Goal: Task Accomplishment & Management: Manage account settings

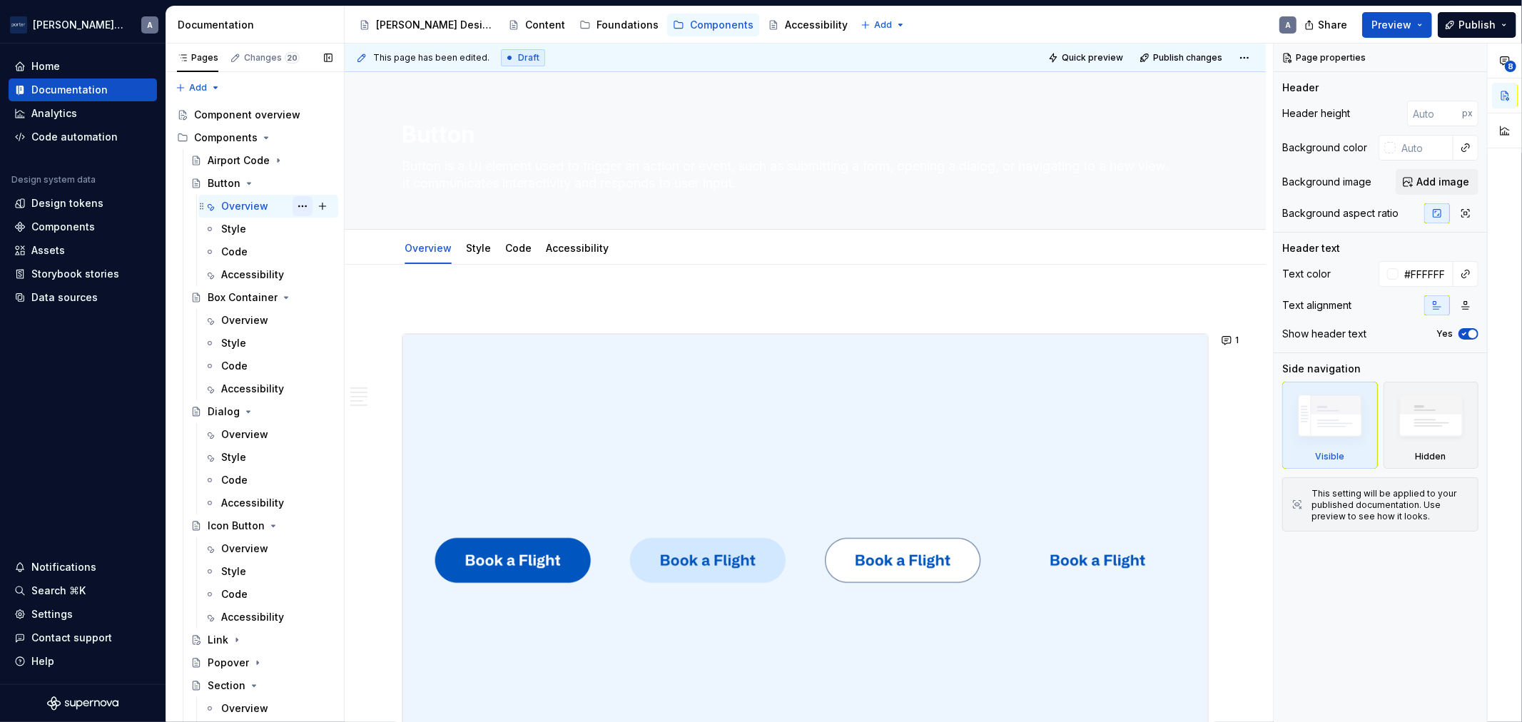
click at [293, 208] on button "Page tree" at bounding box center [303, 206] width 20 height 20
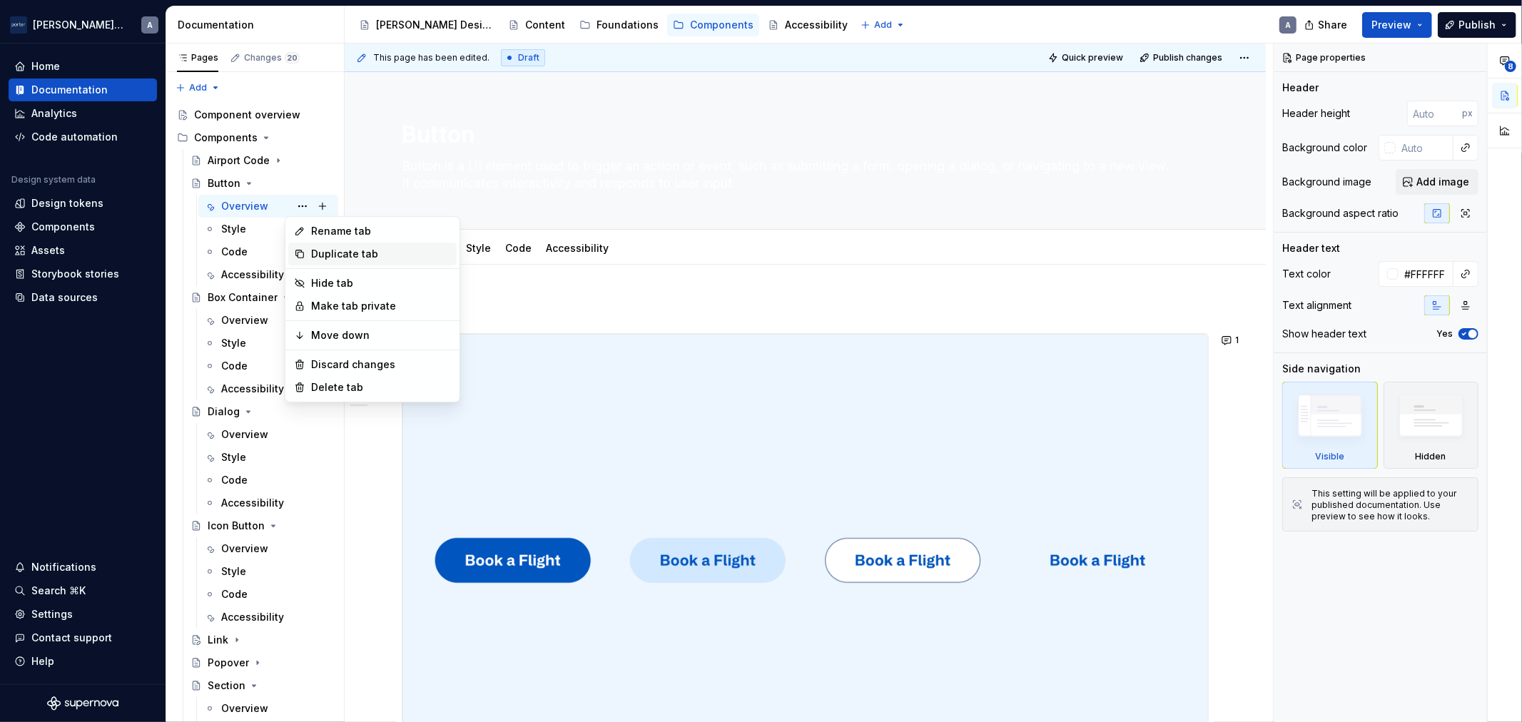
click at [343, 258] on div "Duplicate tab" at bounding box center [381, 254] width 140 height 14
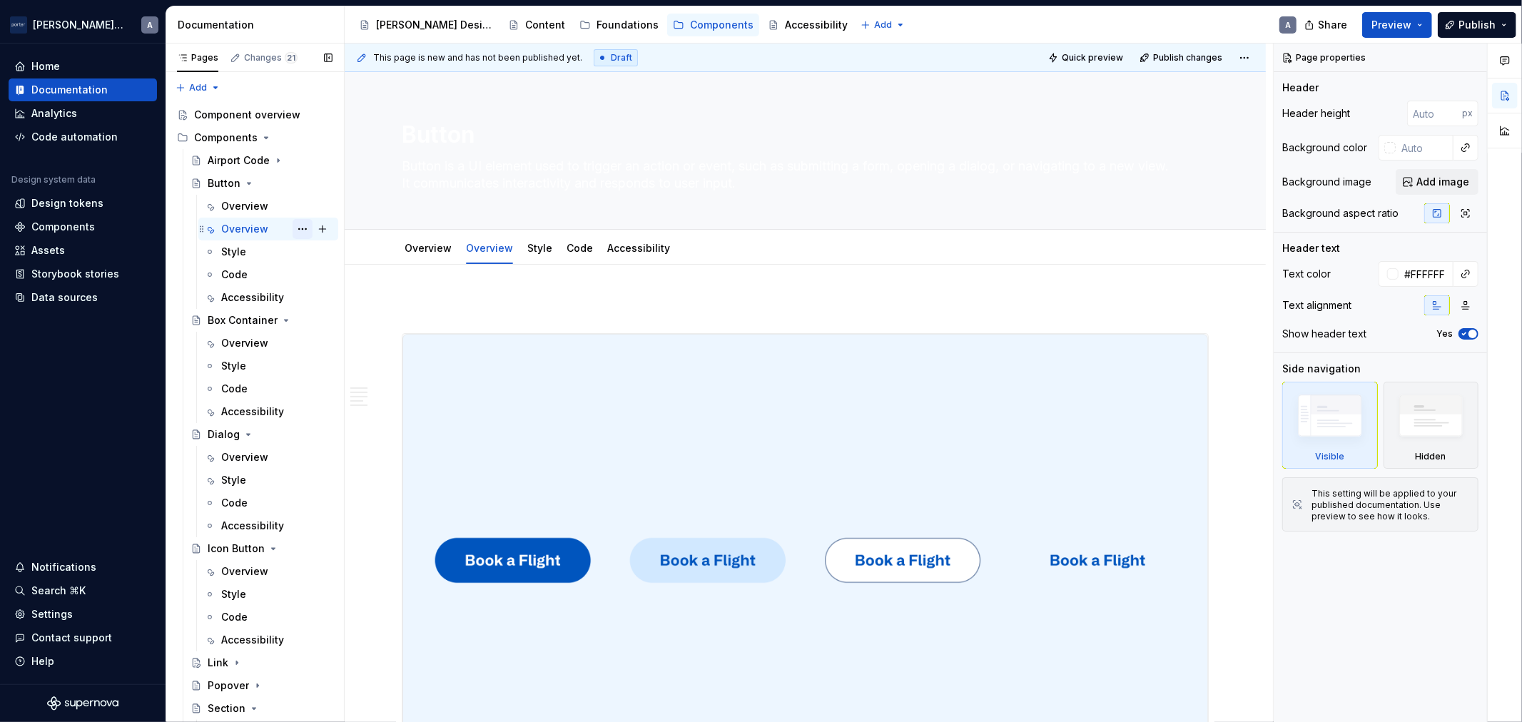
click at [302, 231] on button "Page tree" at bounding box center [303, 229] width 20 height 20
type textarea "*"
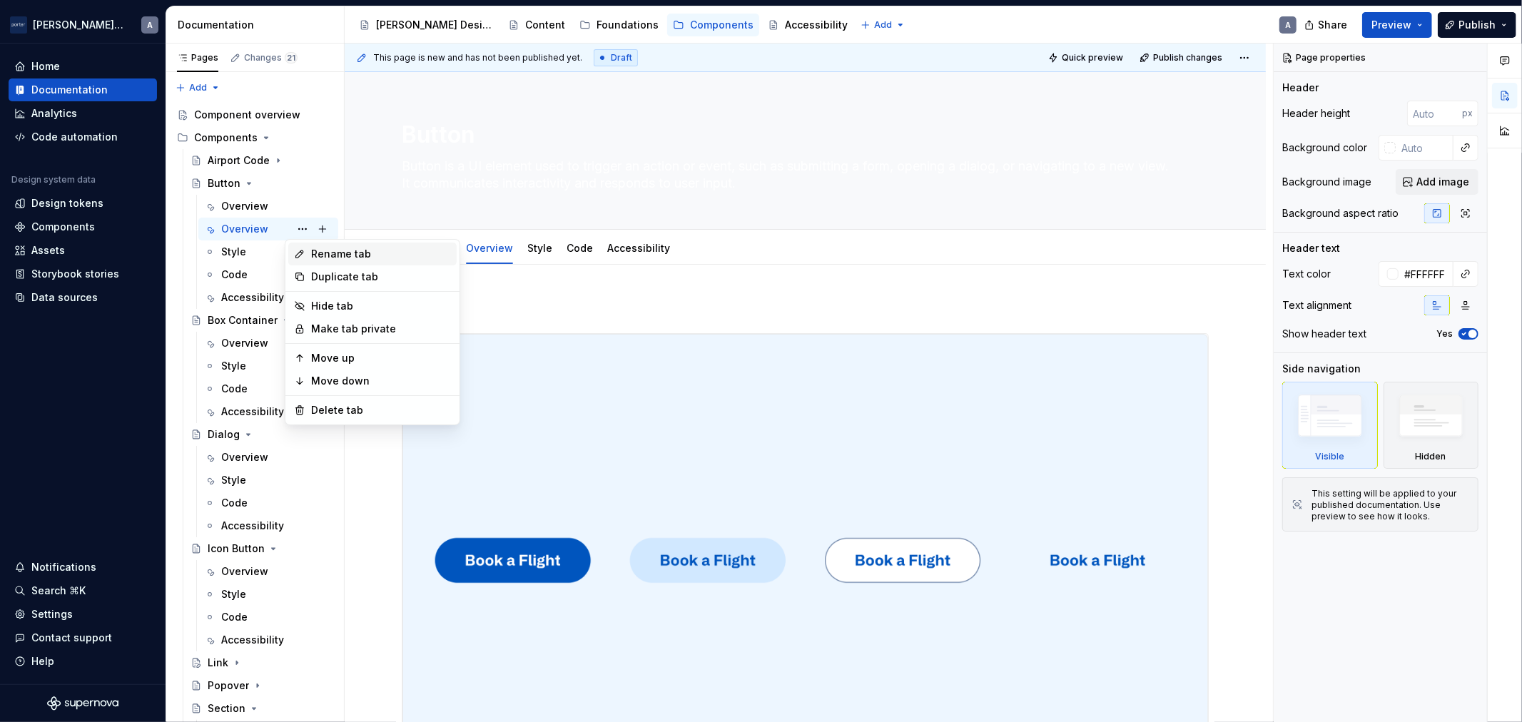
click at [318, 255] on div "Rename tab" at bounding box center [381, 254] width 140 height 14
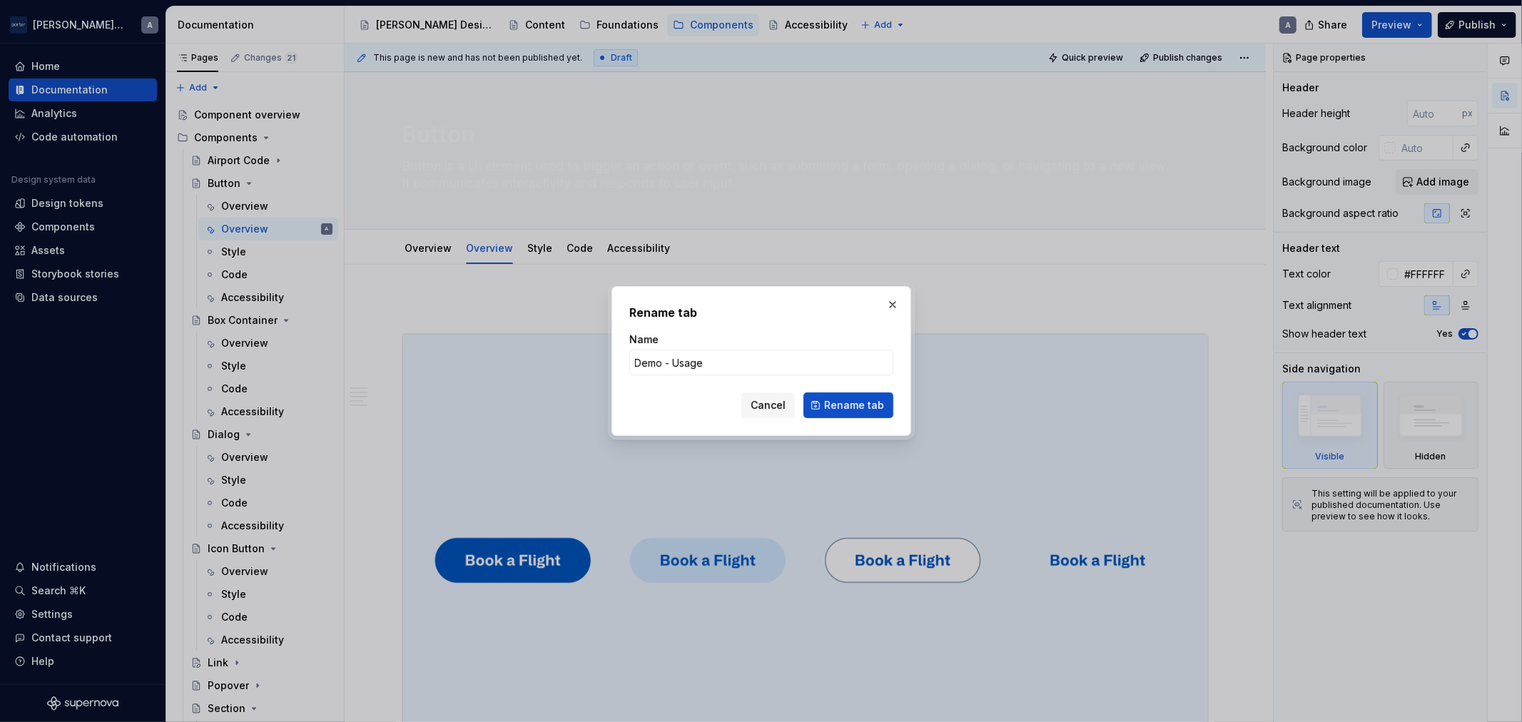
type input "Demo - Usage"
click at [824, 400] on button "Rename tab" at bounding box center [849, 406] width 90 height 26
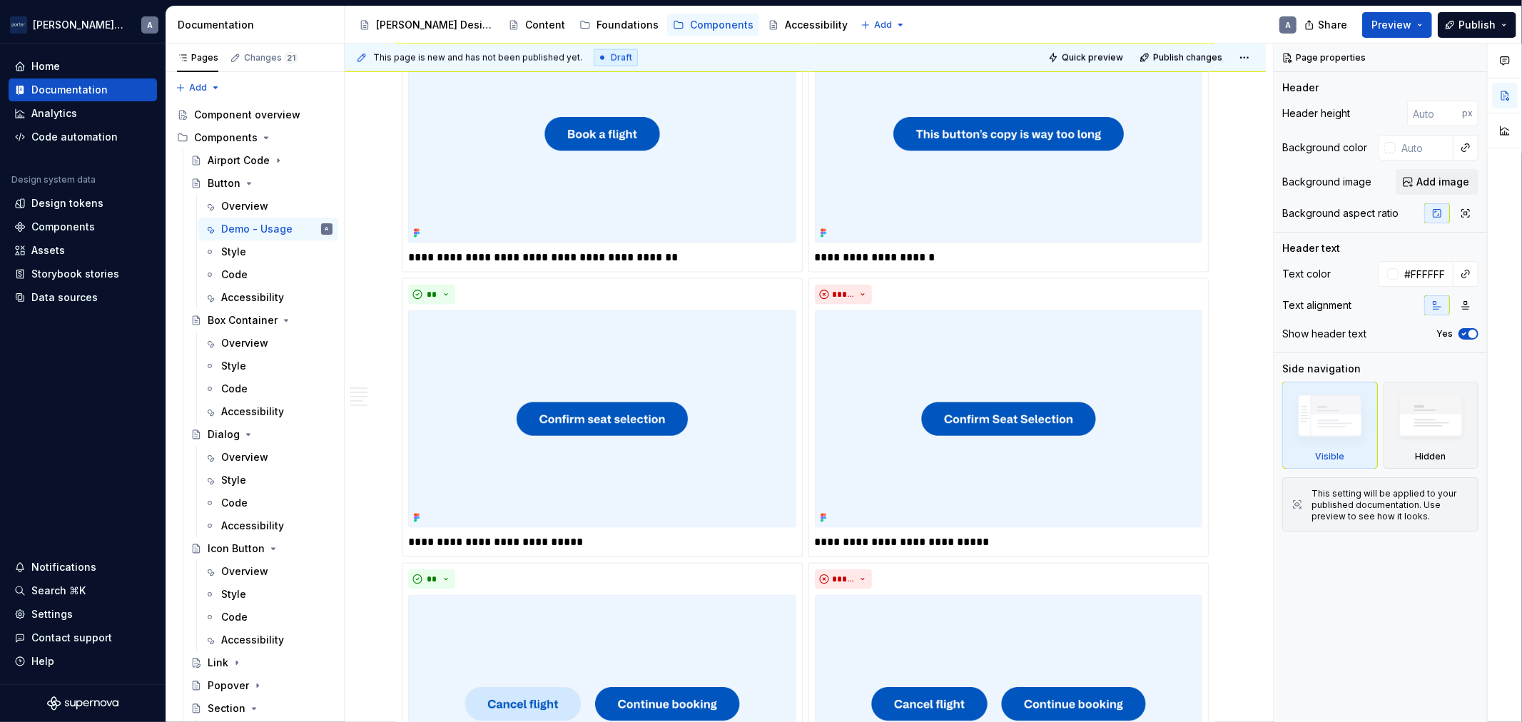
scroll to position [1586, 0]
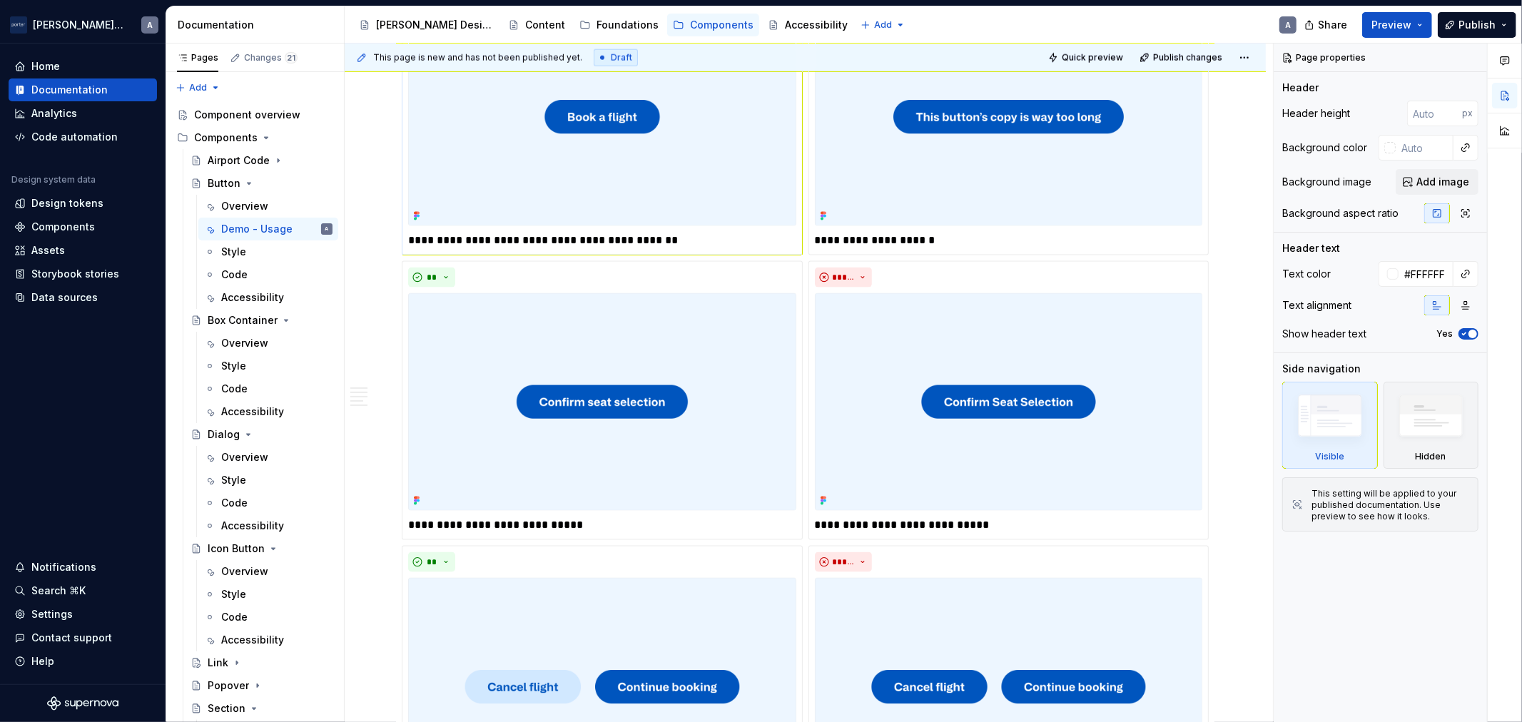
click at [595, 144] on img at bounding box center [602, 117] width 388 height 218
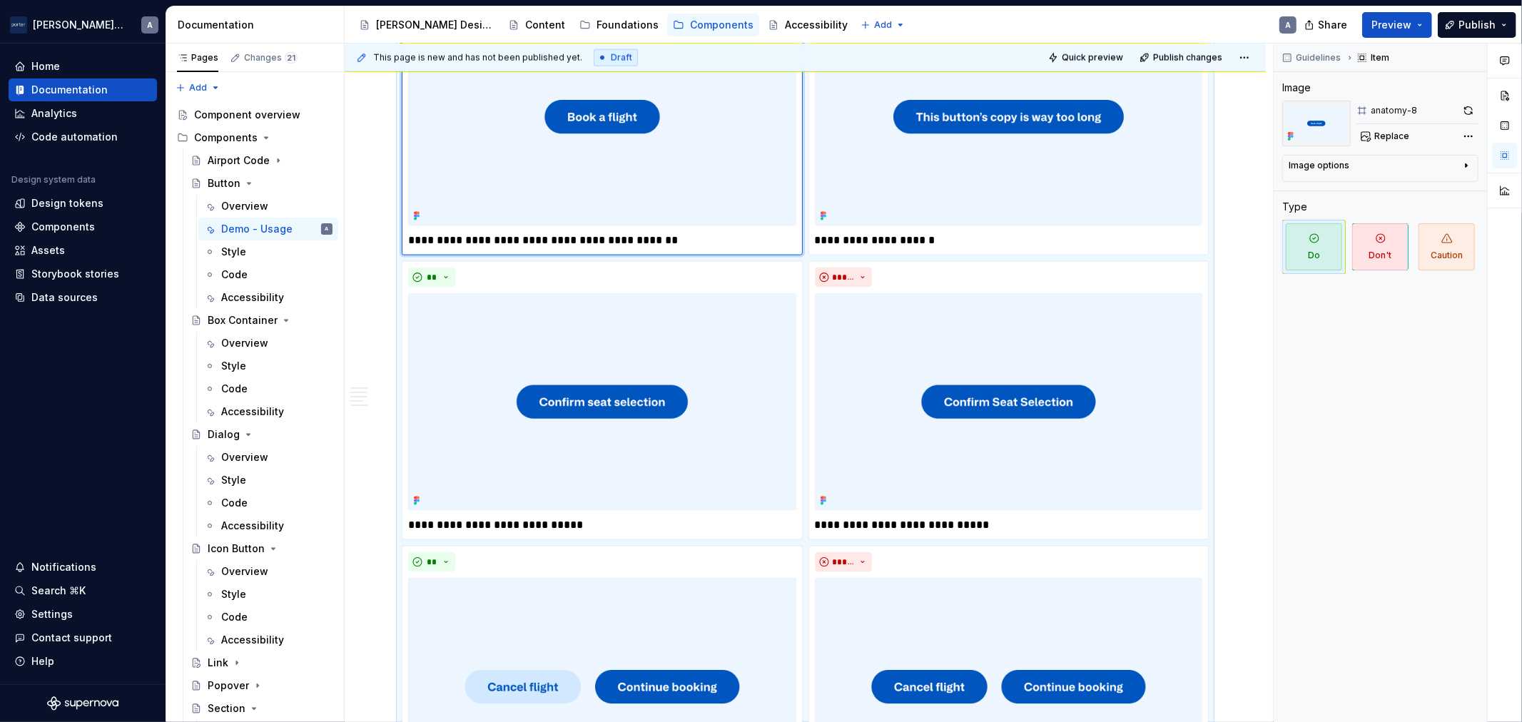
scroll to position [1322, 0]
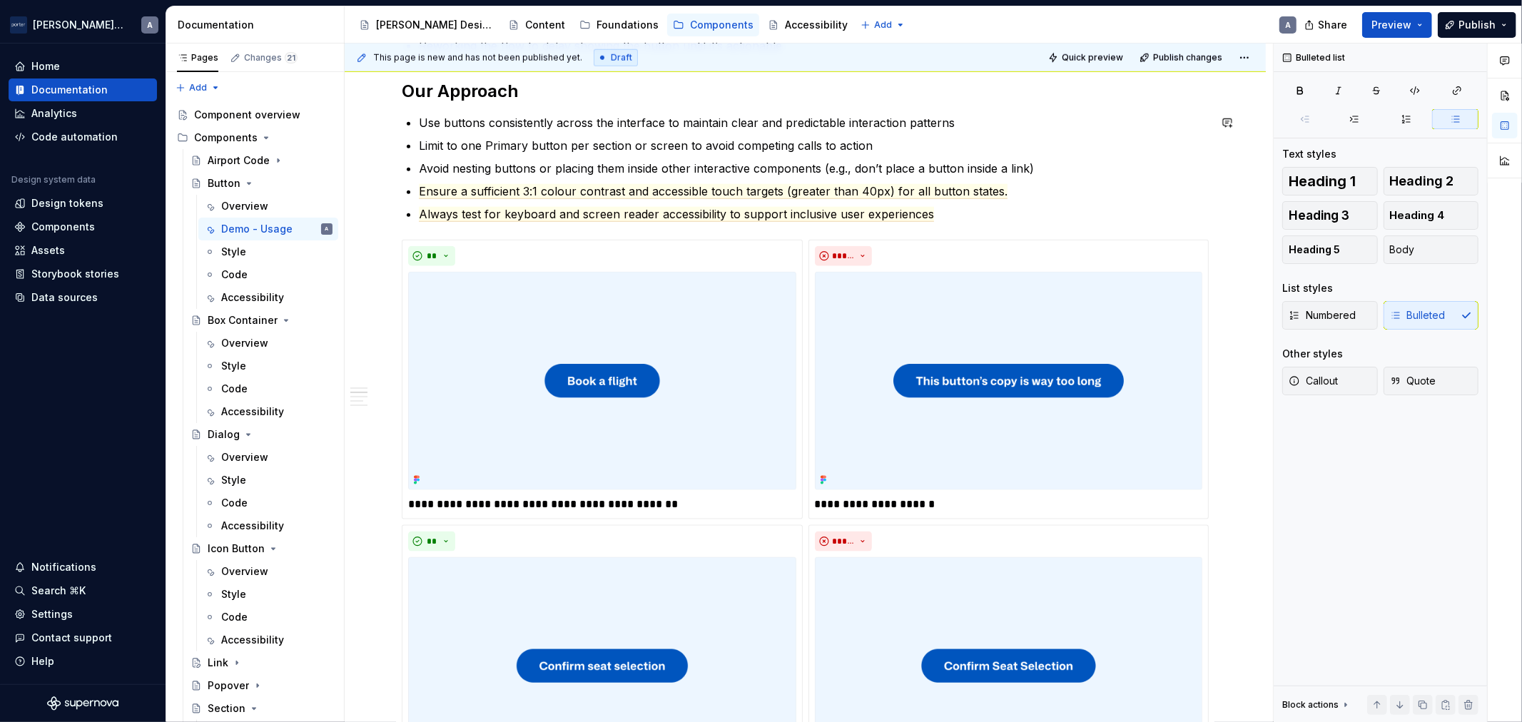
click at [717, 152] on p "Limit to one Primary button per section or screen to avoid competing calls to a…" at bounding box center [814, 145] width 790 height 17
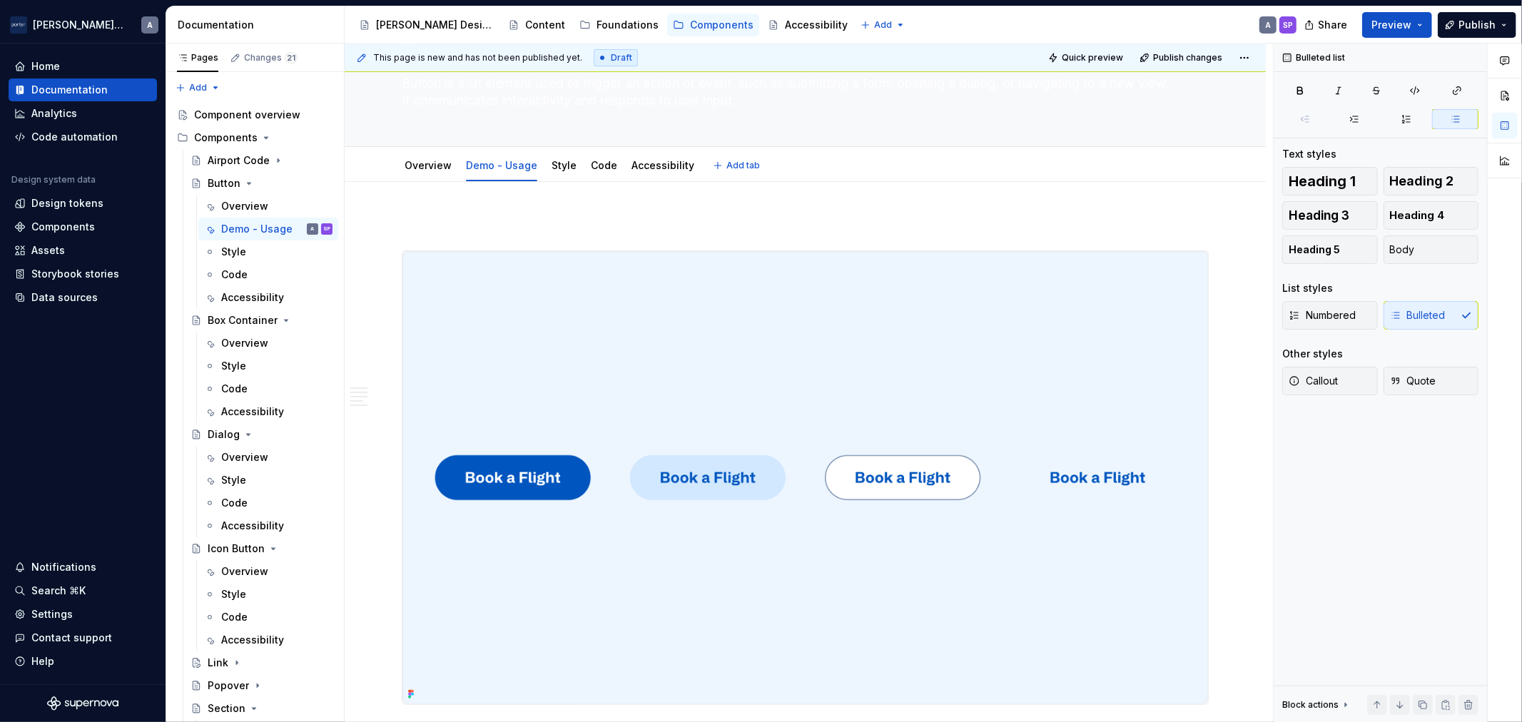
scroll to position [0, 0]
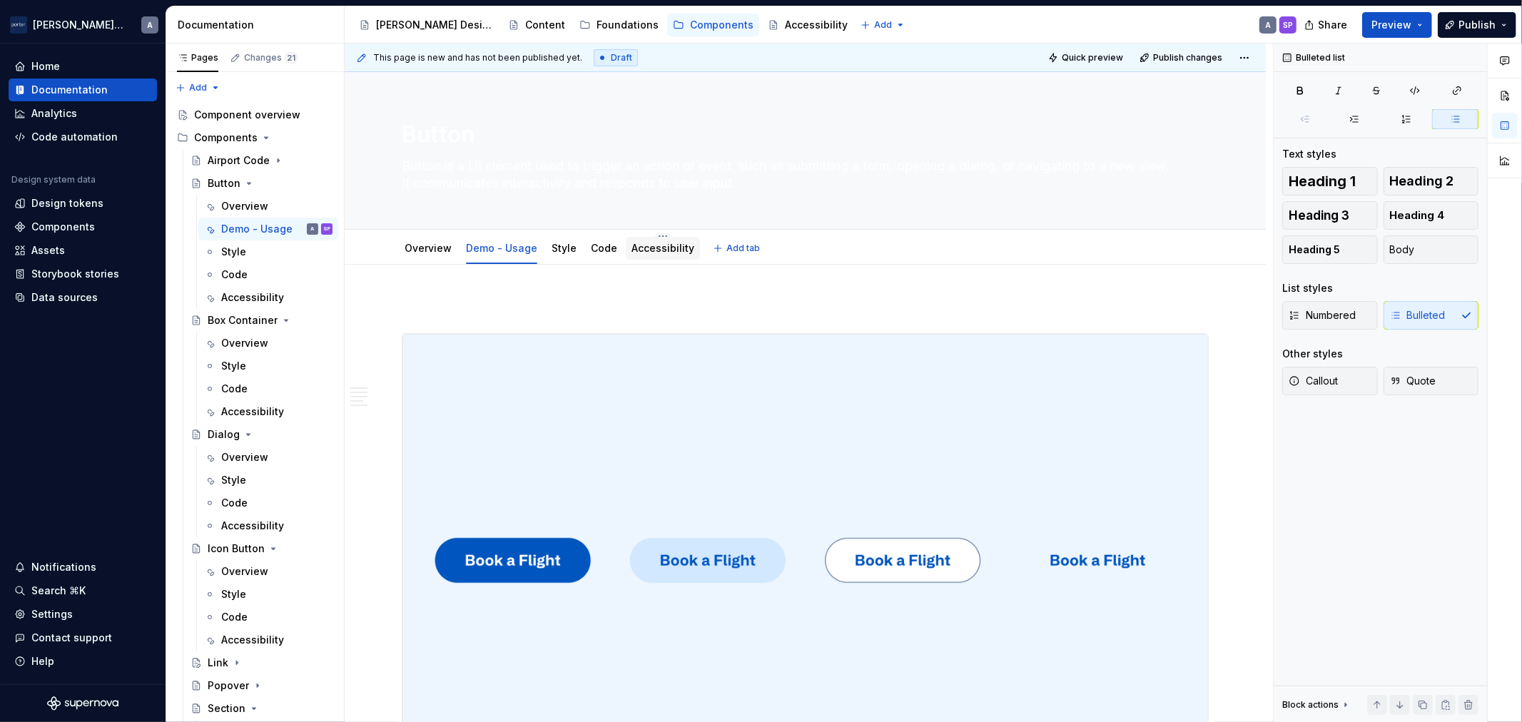
click at [655, 240] on div "Accessibility" at bounding box center [663, 248] width 63 height 17
click at [662, 247] on link "Accessibility" at bounding box center [663, 248] width 63 height 12
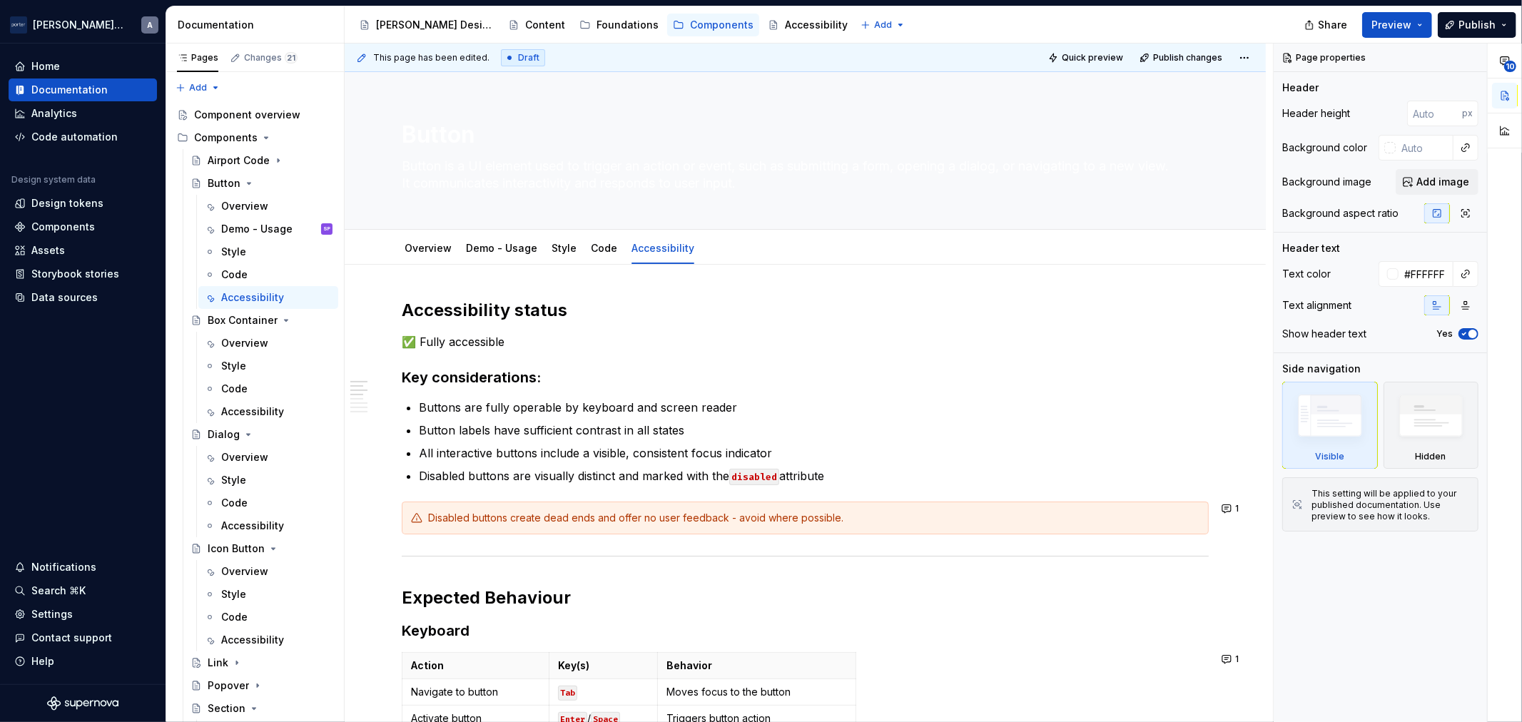
type textarea "*"
